Goal: Task Accomplishment & Management: Manage account settings

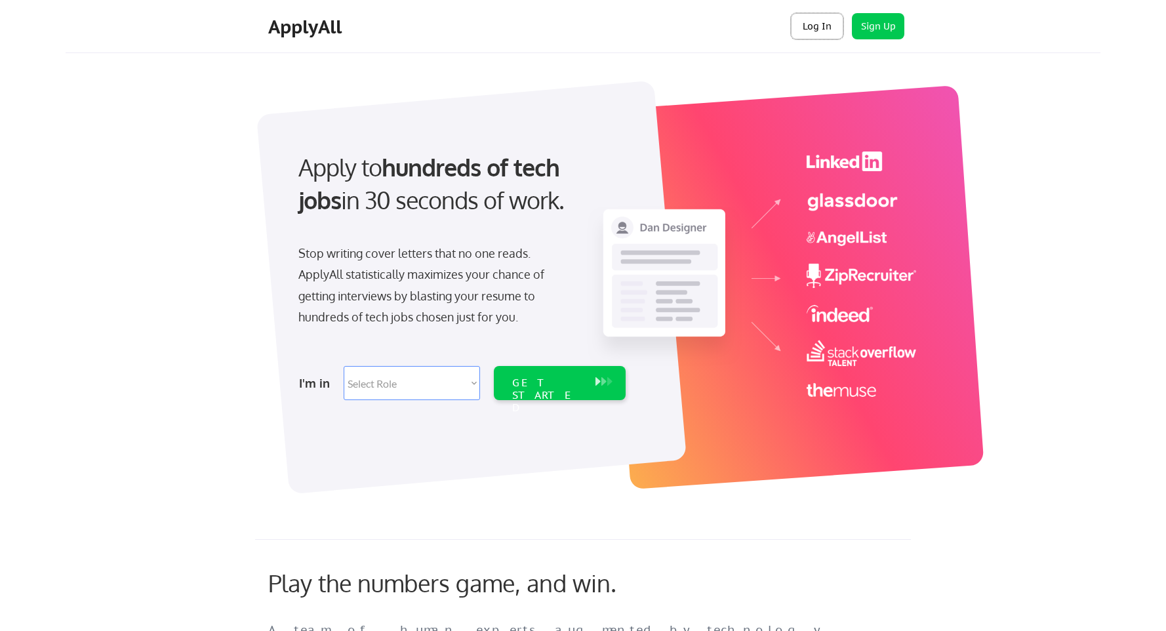
click at [814, 28] on button "Log In" at bounding box center [817, 26] width 52 height 26
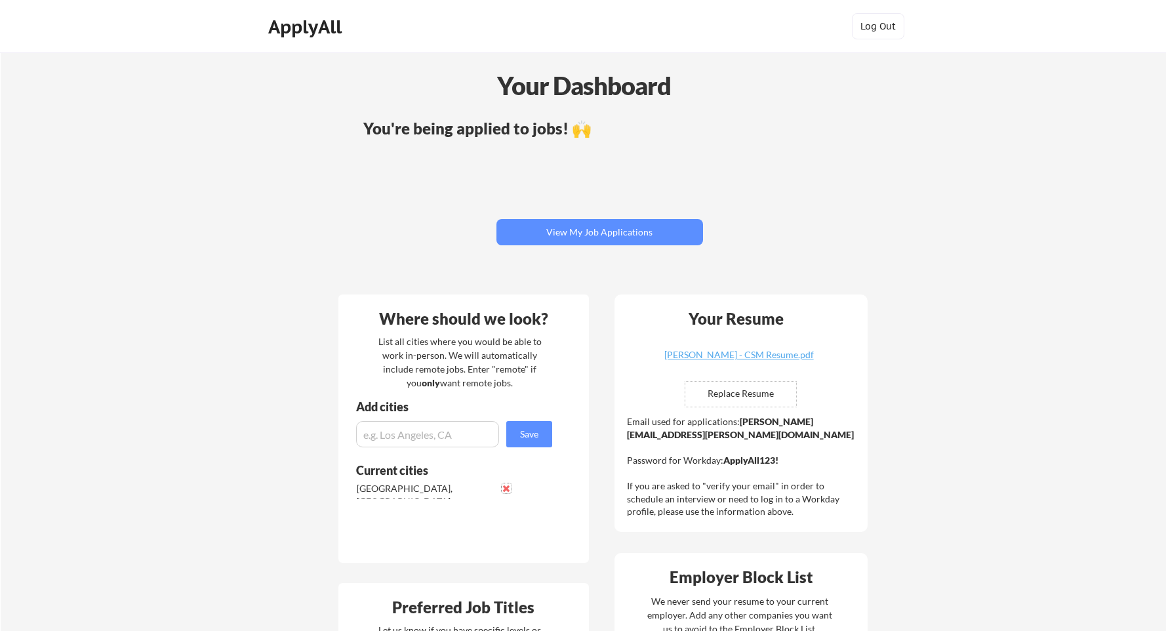
click at [504, 484] on button at bounding box center [507, 488] width 10 height 10
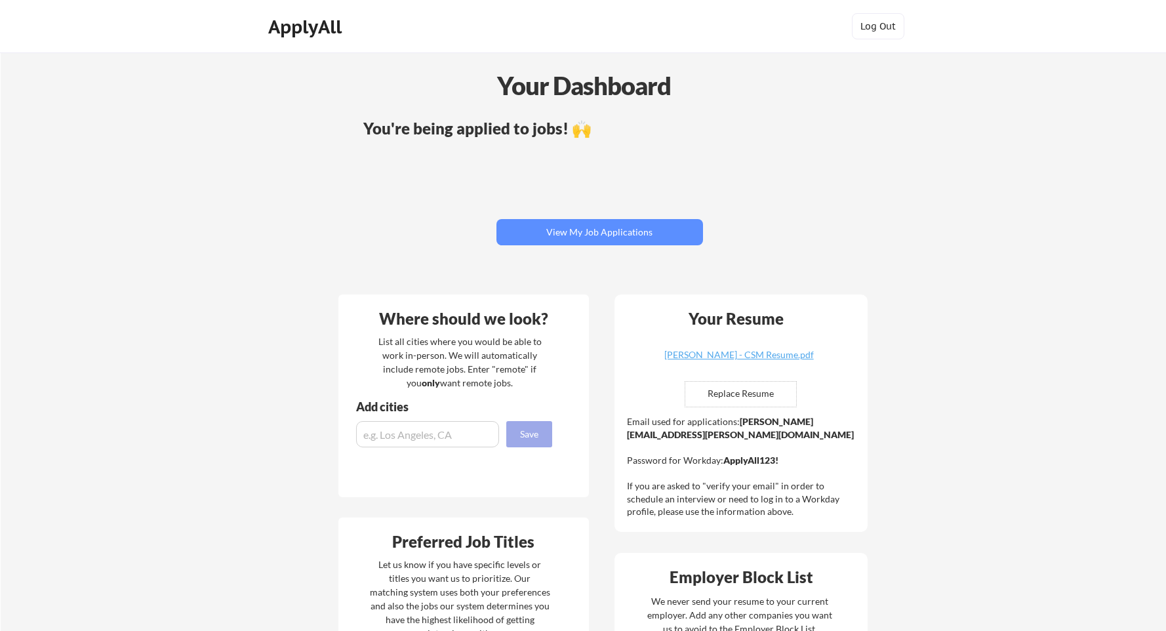
click at [537, 436] on button "Save" at bounding box center [529, 434] width 46 height 26
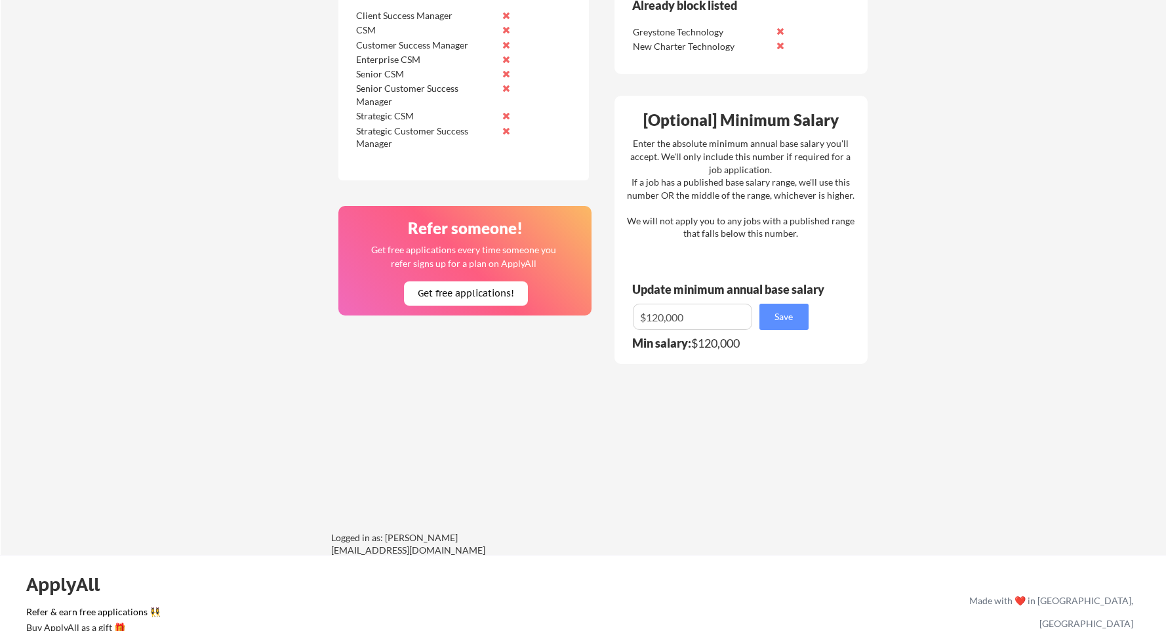
scroll to position [719, 0]
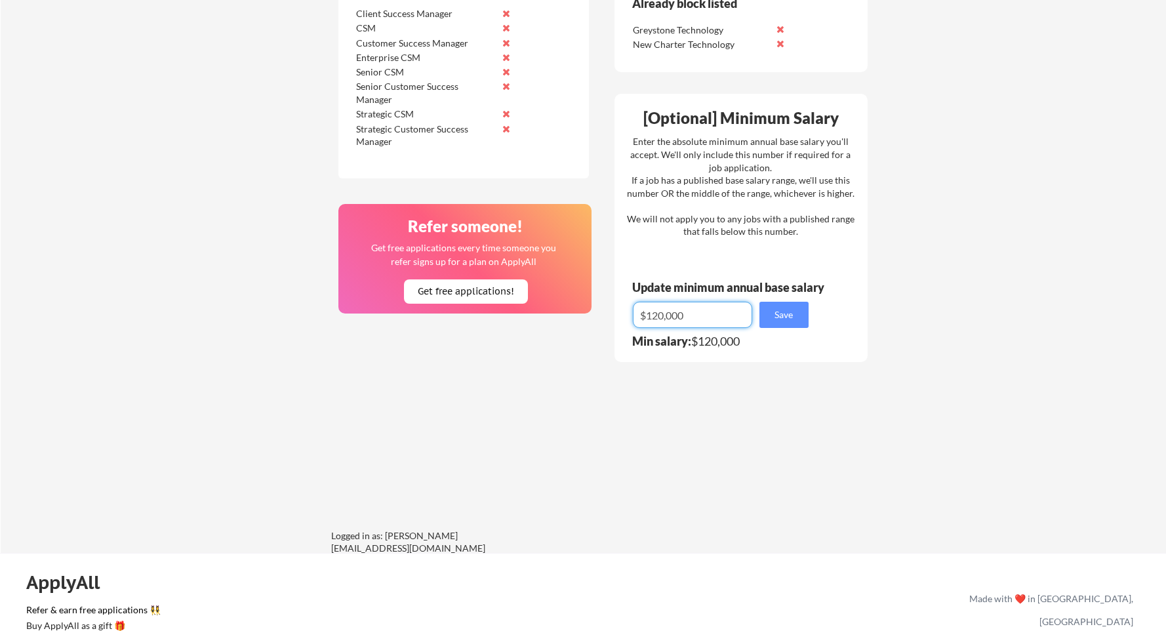
click at [662, 311] on input "input" at bounding box center [692, 315] width 119 height 26
type input "$100,000"
click at [802, 325] on button "Save" at bounding box center [783, 315] width 49 height 26
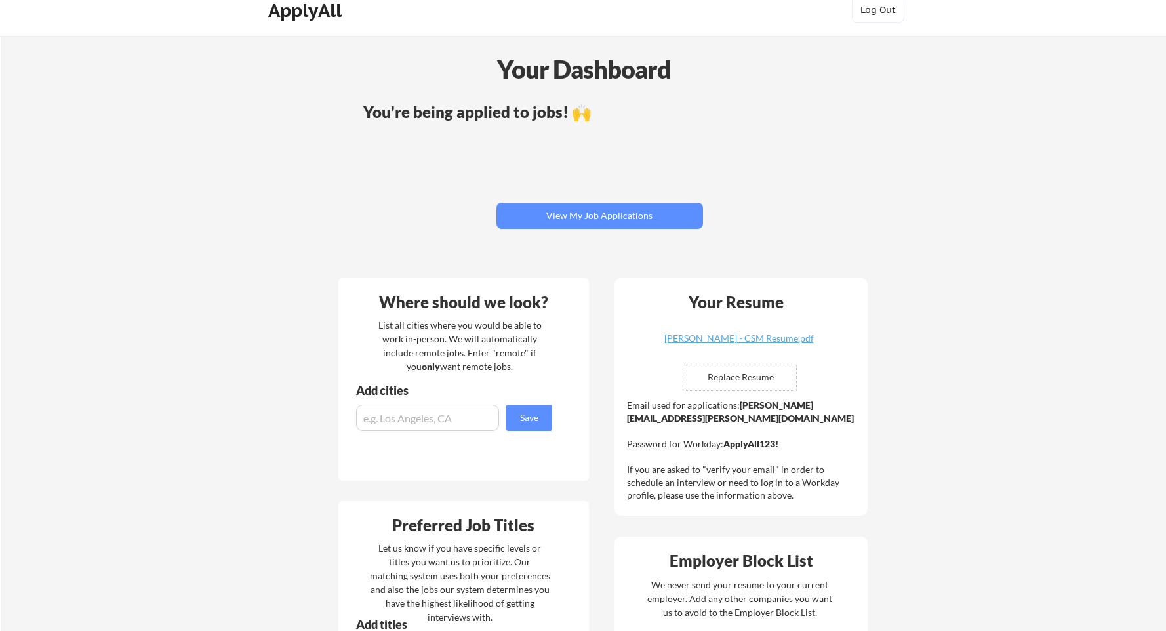
scroll to position [17, 0]
click at [572, 214] on button "View My Job Applications" at bounding box center [599, 215] width 207 height 26
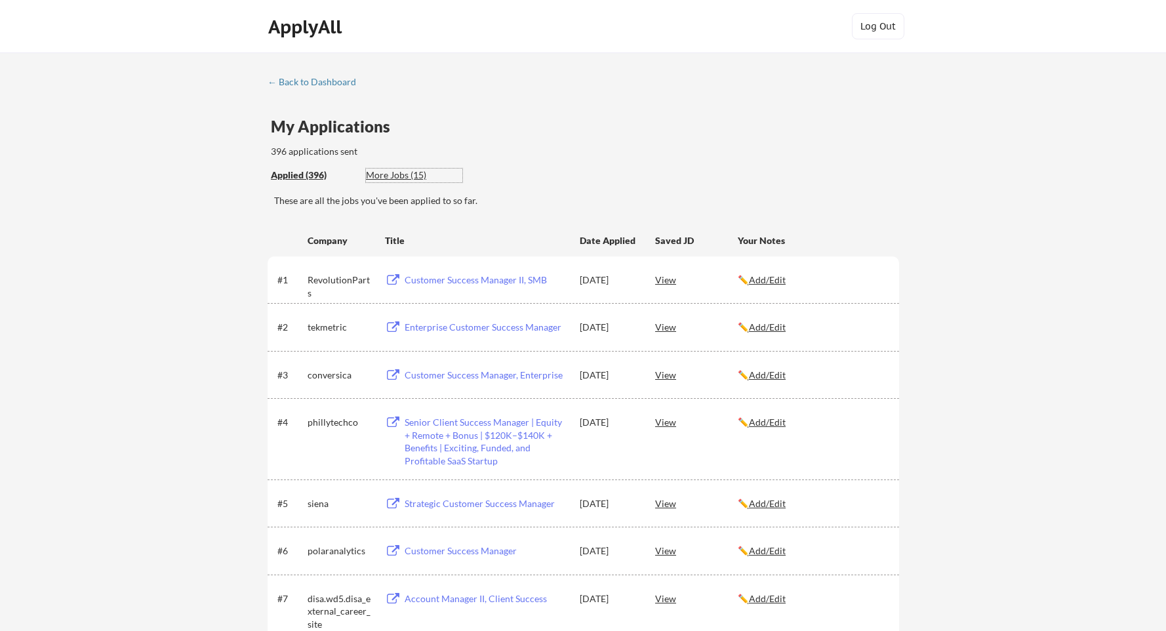
click at [415, 176] on div "More Jobs (15)" at bounding box center [414, 175] width 96 height 13
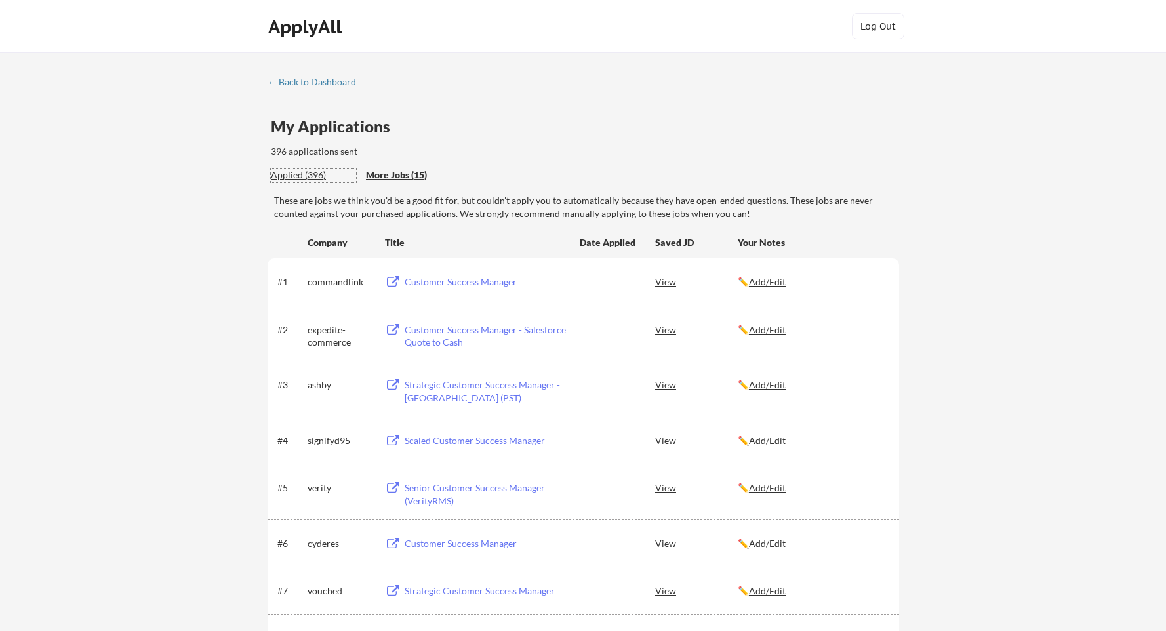
click at [287, 180] on div "Applied (396)" at bounding box center [313, 175] width 85 height 13
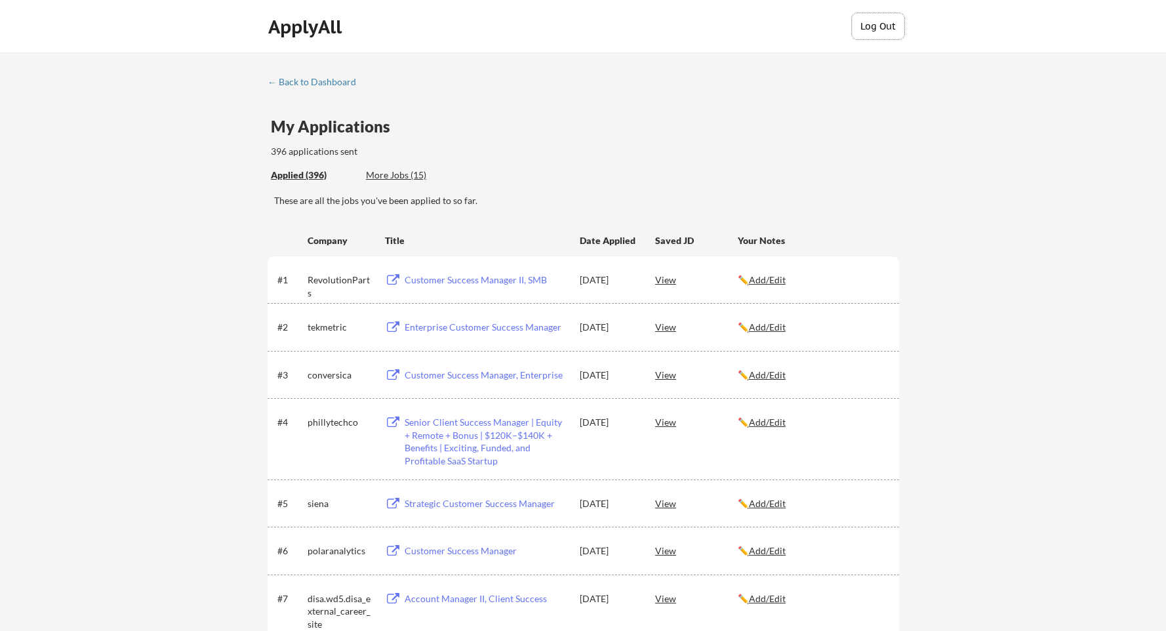
click at [888, 22] on button "Log Out" at bounding box center [878, 26] width 52 height 26
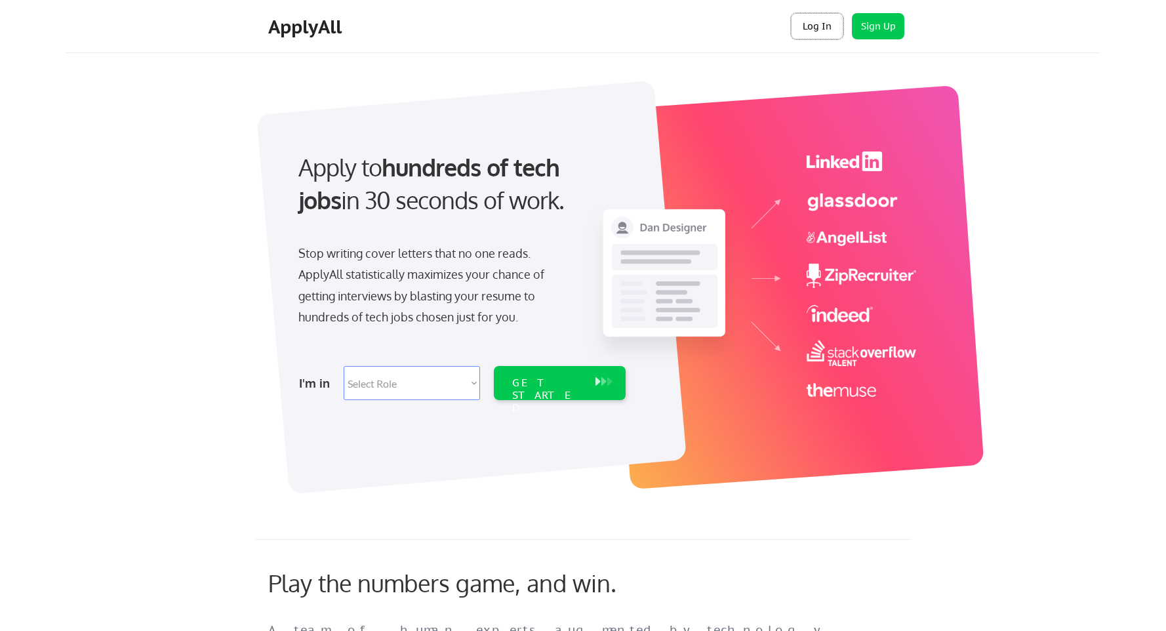
click at [805, 33] on button "Log In" at bounding box center [817, 26] width 52 height 26
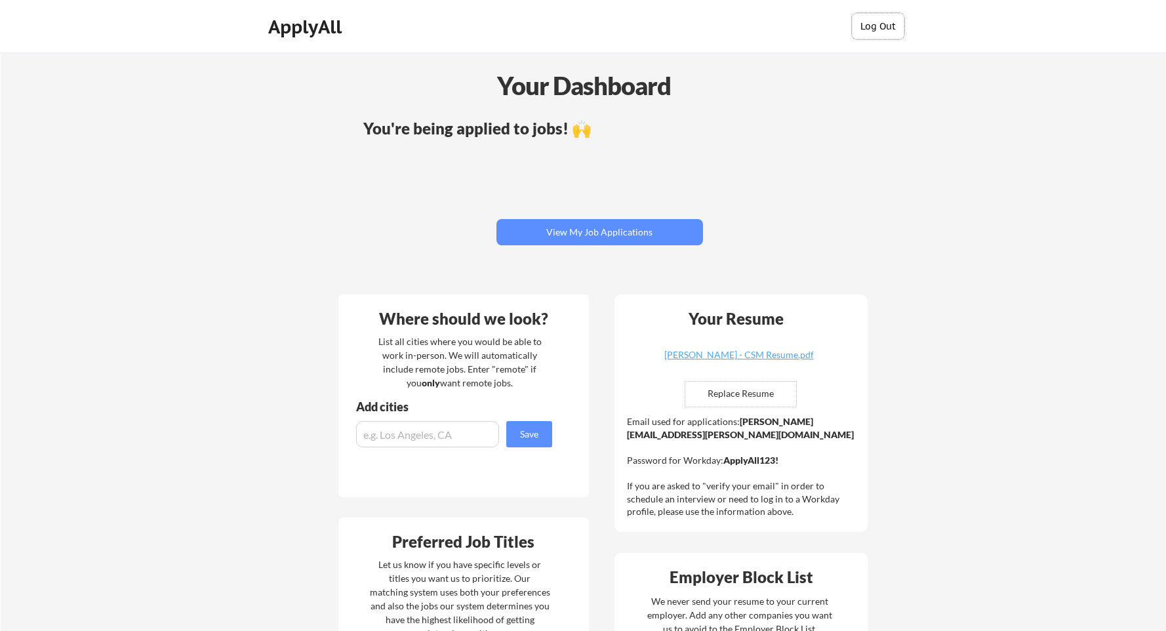
click at [879, 34] on button "Log Out" at bounding box center [878, 26] width 52 height 26
